Goal: Navigation & Orientation: Find specific page/section

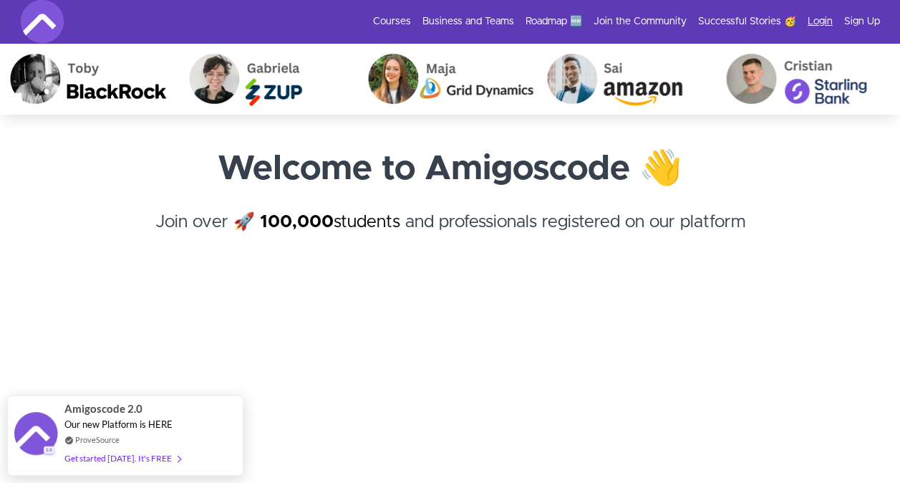
click at [813, 21] on link "Login" at bounding box center [820, 21] width 25 height 14
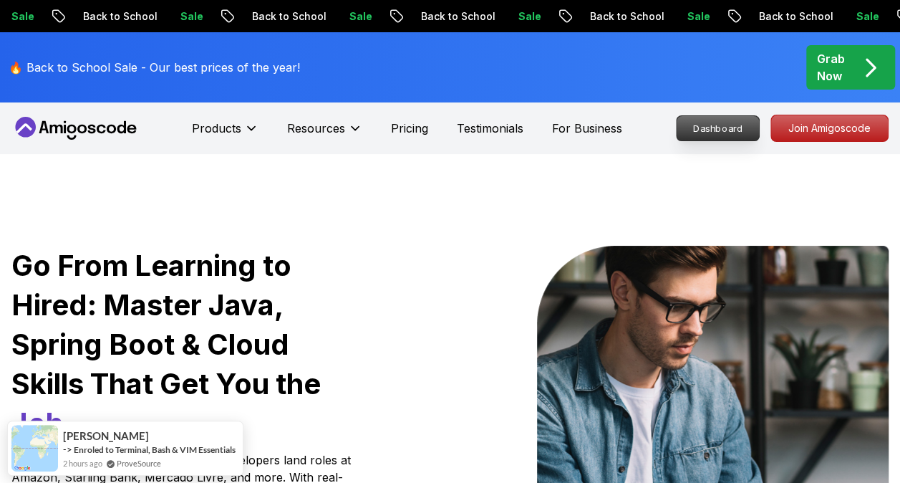
click at [722, 129] on p "Dashboard" at bounding box center [718, 128] width 82 height 24
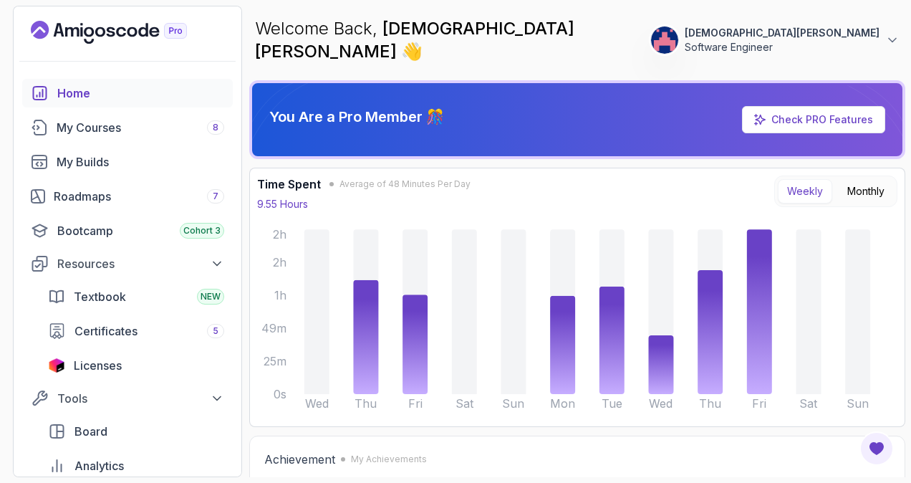
click at [881, 36] on button "Jesús Quilarque Software Engineer" at bounding box center [774, 40] width 249 height 29
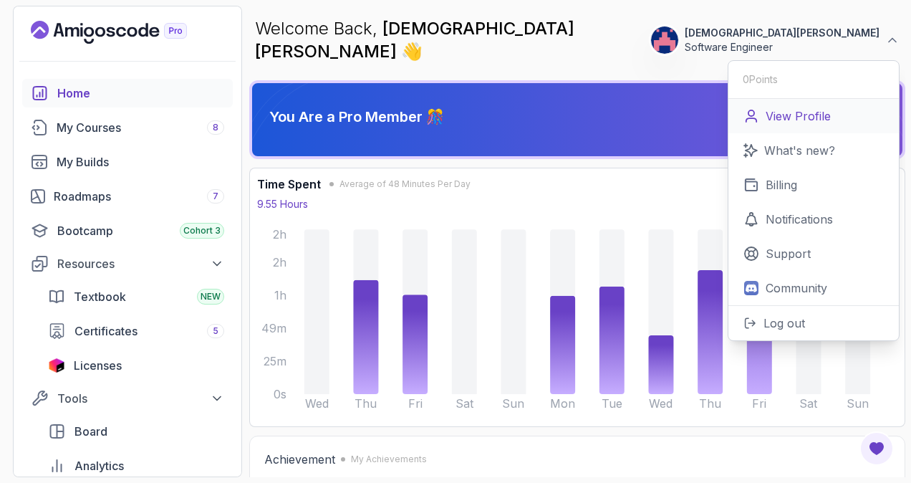
click at [802, 107] on p "View Profile" at bounding box center [797, 115] width 65 height 17
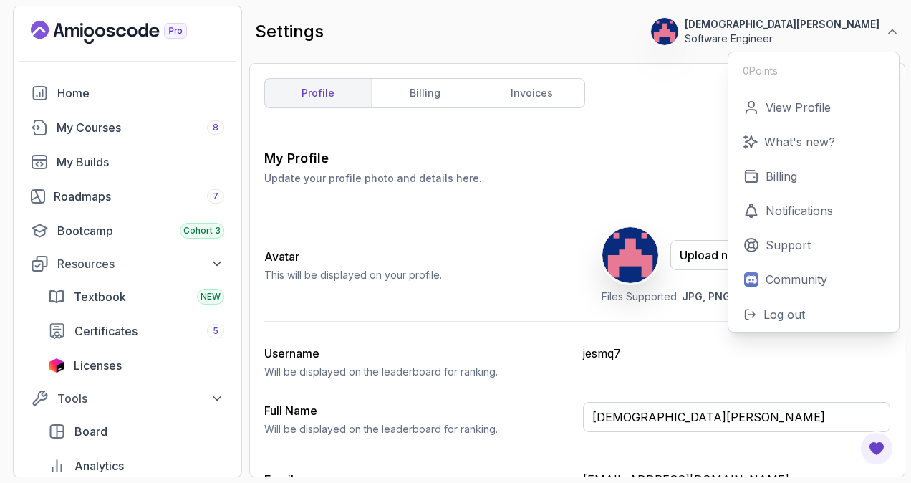
click at [651, 135] on div "profile billing invoices My Profile Update your profile photo and details here.…" at bounding box center [577, 270] width 626 height 384
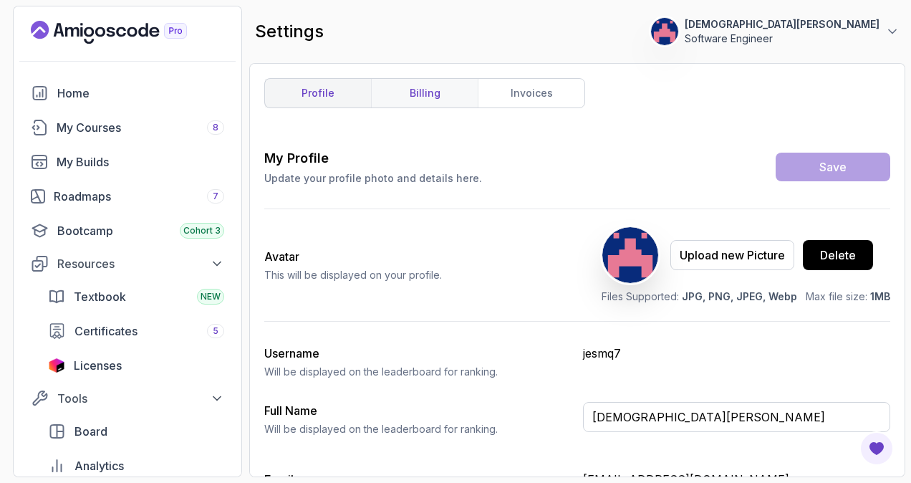
click at [450, 100] on link "billing" at bounding box center [424, 93] width 107 height 29
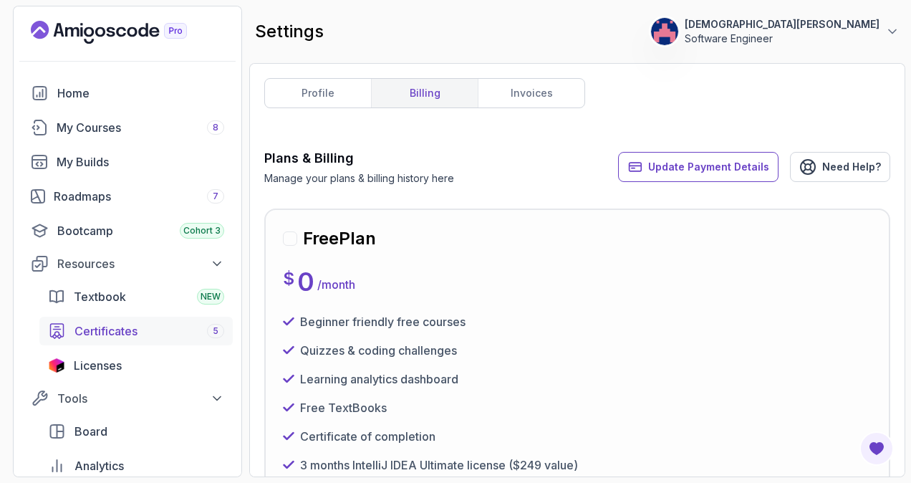
click at [117, 334] on span "Certificates" at bounding box center [105, 330] width 63 height 17
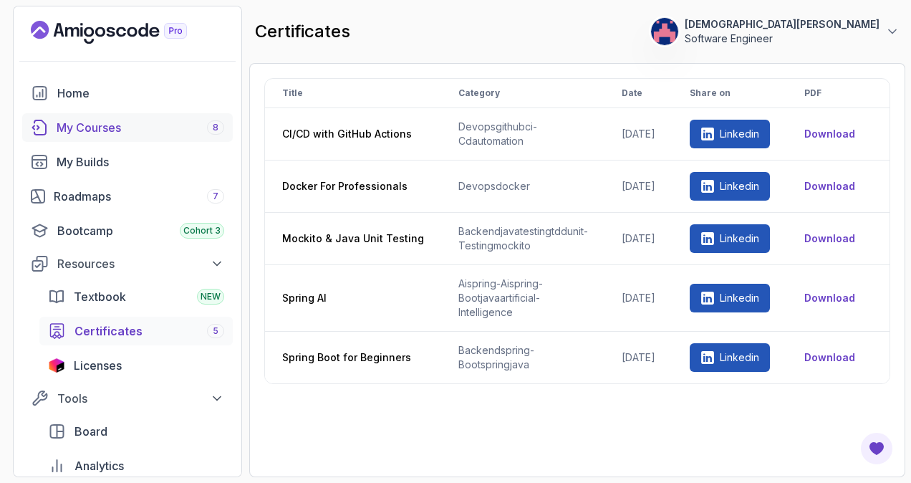
click at [115, 138] on link "My Courses 8" at bounding box center [127, 127] width 210 height 29
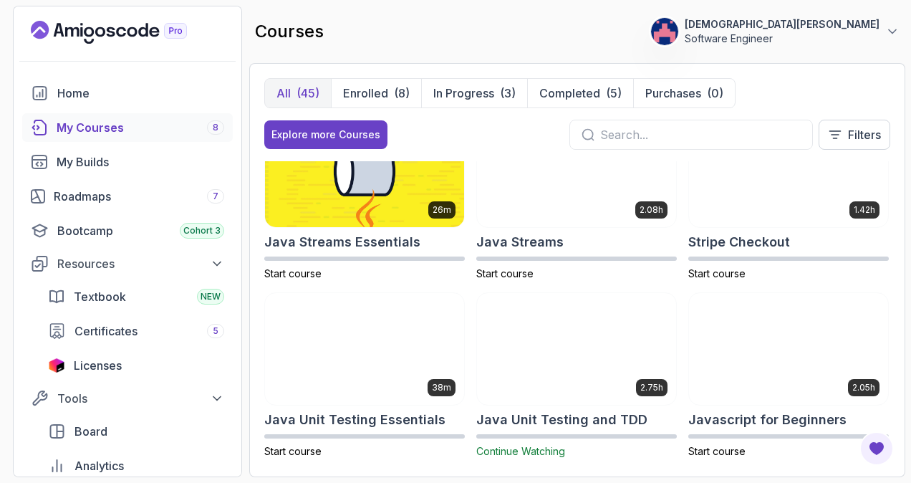
scroll to position [1297, 0]
